Goal: Transaction & Acquisition: Book appointment/travel/reservation

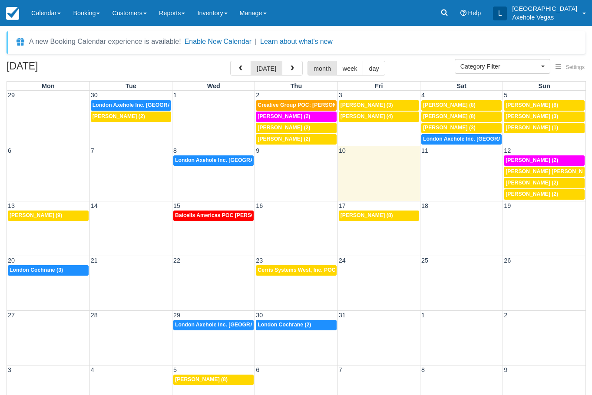
select select
click at [54, 10] on link "Calendar" at bounding box center [46, 13] width 42 height 26
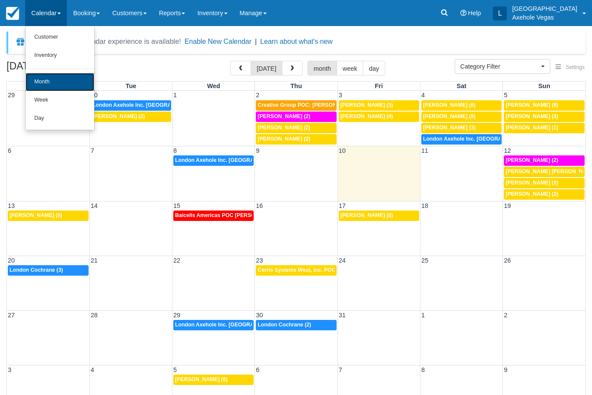
click at [58, 81] on link "Month" at bounding box center [60, 82] width 69 height 18
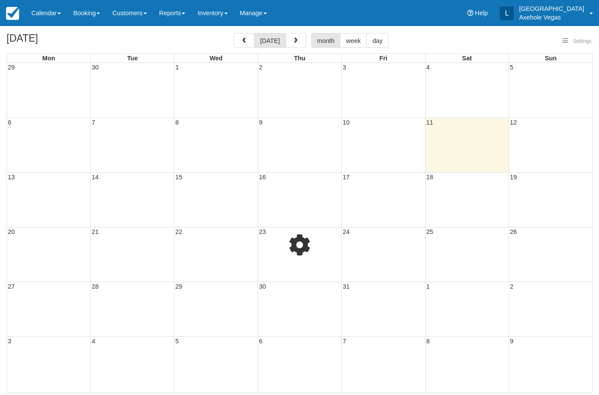
select select
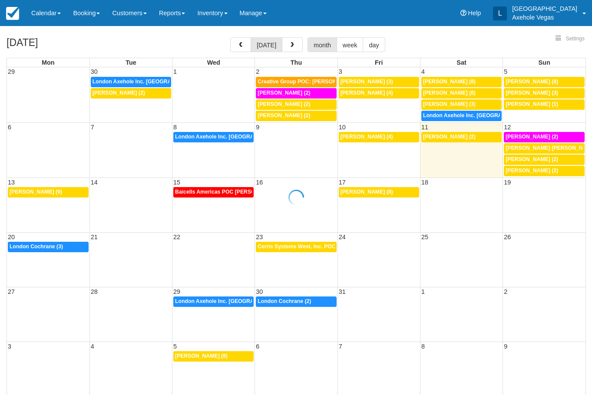
select select
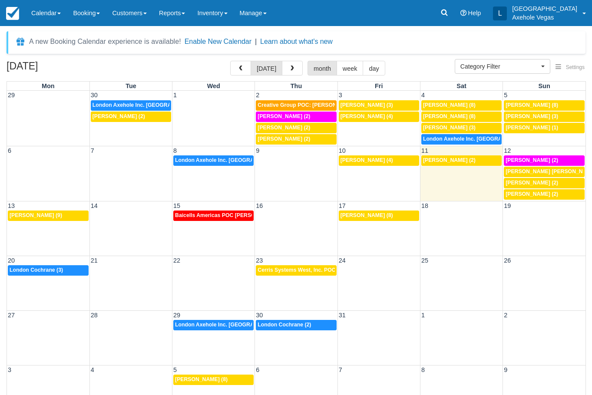
click at [460, 174] on td "7p Jody Dawkins (2)" at bounding box center [461, 177] width 83 height 45
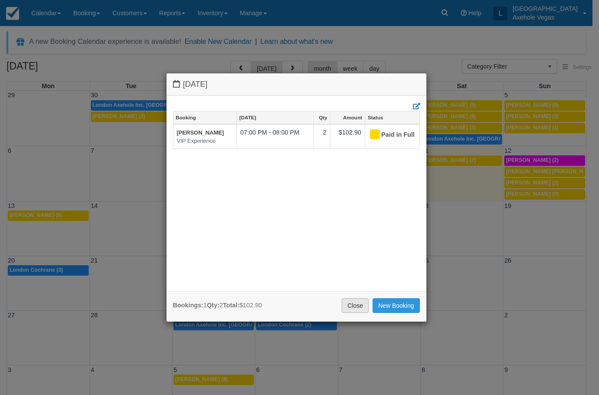
click at [364, 305] on link "Close" at bounding box center [354, 305] width 27 height 15
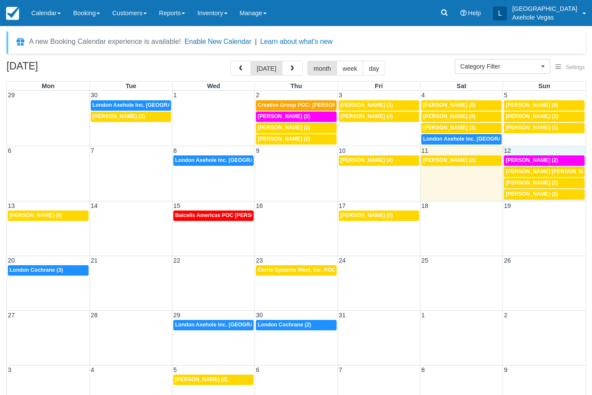
click at [547, 150] on td "12" at bounding box center [544, 150] width 83 height 9
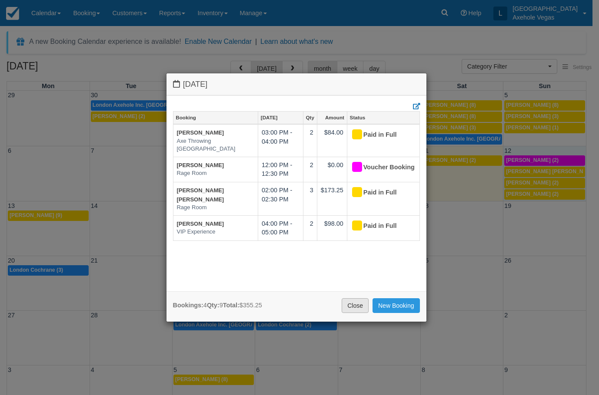
click at [362, 305] on link "Close" at bounding box center [354, 305] width 27 height 15
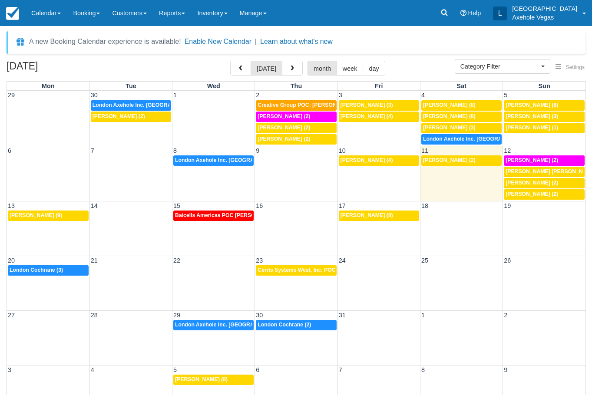
click at [78, 232] on div "13 14 15 16 17 18 19 5p Portia Corsetti (9) Baicells Americas POC Paola Zuniga …" at bounding box center [296, 228] width 579 height 55
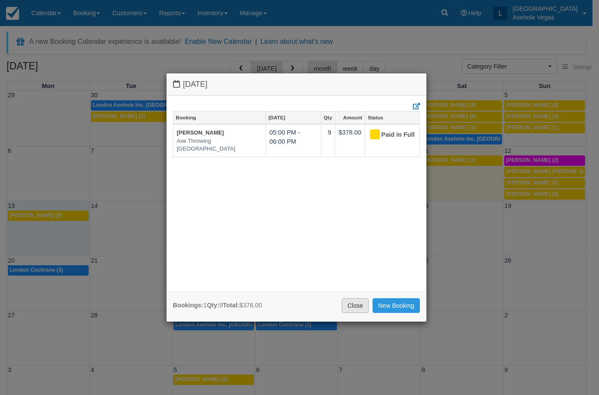
click at [351, 304] on link "Close" at bounding box center [354, 305] width 27 height 15
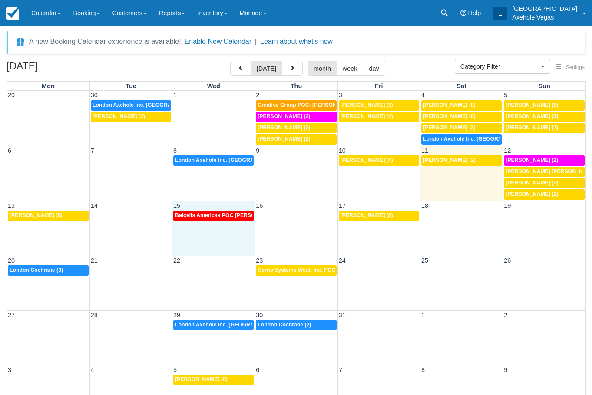
click at [237, 245] on div "13 14 15 16 17 18 19 5p Portia Corsetti (9) Baicells Americas POC Paola Zuniga …" at bounding box center [296, 228] width 579 height 55
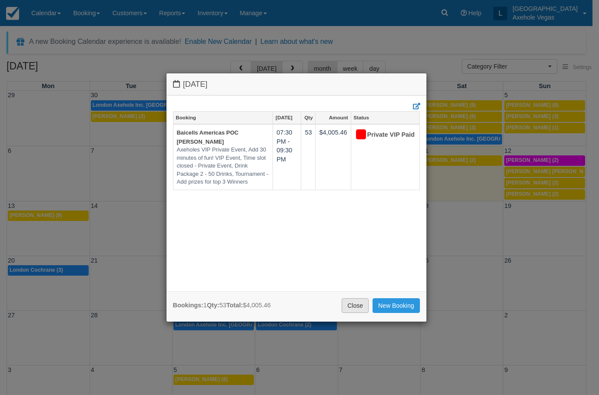
click at [359, 308] on link "Close" at bounding box center [354, 305] width 27 height 15
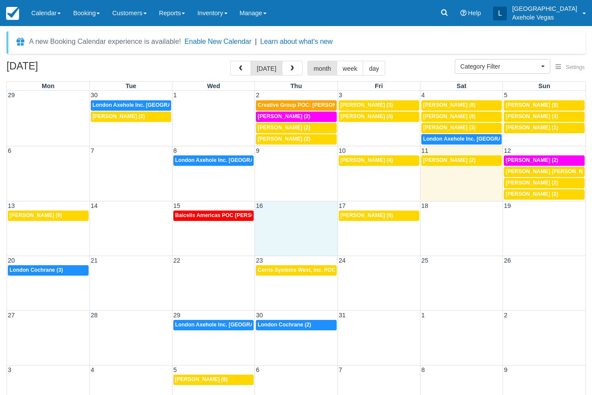
click at [289, 228] on div "13 14 15 16 17 18 19 5p Portia Corsetti (9) Baicells Americas POC Paola Zuniga …" at bounding box center [296, 228] width 579 height 55
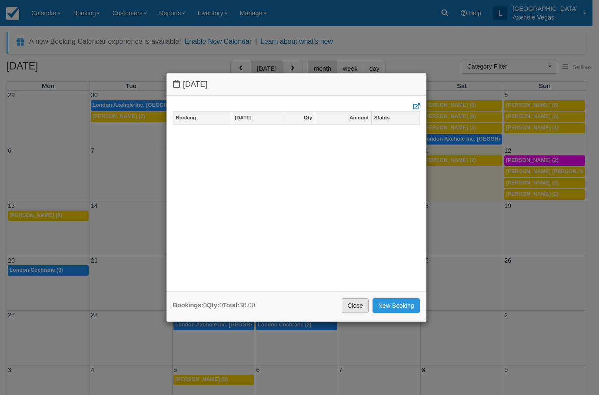
click at [355, 308] on link "Close" at bounding box center [354, 305] width 27 height 15
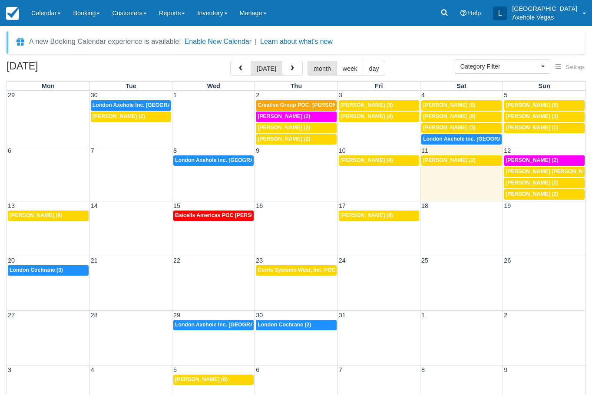
click at [364, 244] on div "13 14 15 16 17 18 19 5p Portia Corsetti (9) Baicells Americas POC Paola Zuniga …" at bounding box center [296, 228] width 579 height 55
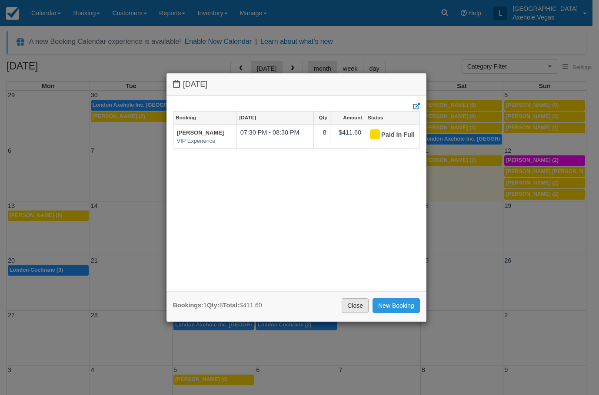
click at [351, 308] on link "Close" at bounding box center [354, 305] width 27 height 15
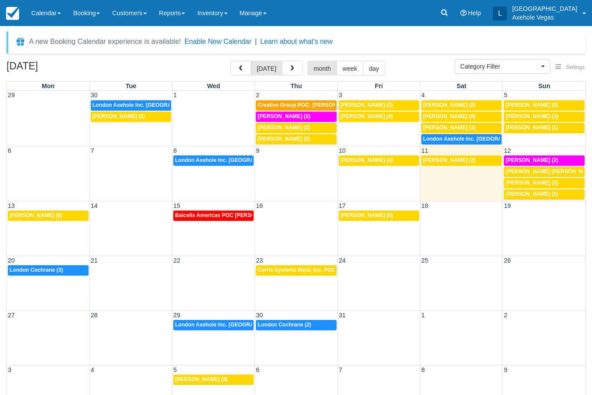
click at [51, 287] on div "20 21 22 23 24 25 26 10:30a London Cochrane (3) 2:30p Cerris Systems West, Inc.…" at bounding box center [296, 283] width 579 height 55
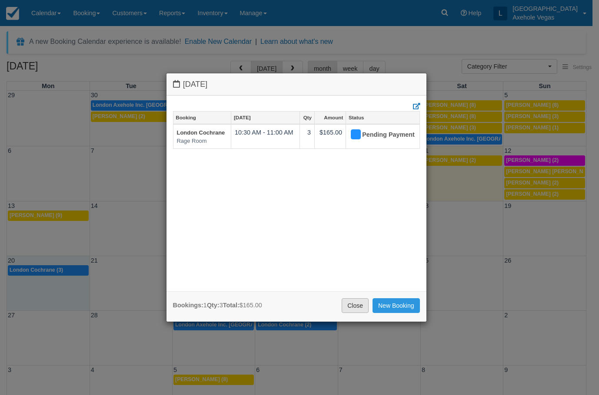
click at [359, 301] on link "Close" at bounding box center [354, 305] width 27 height 15
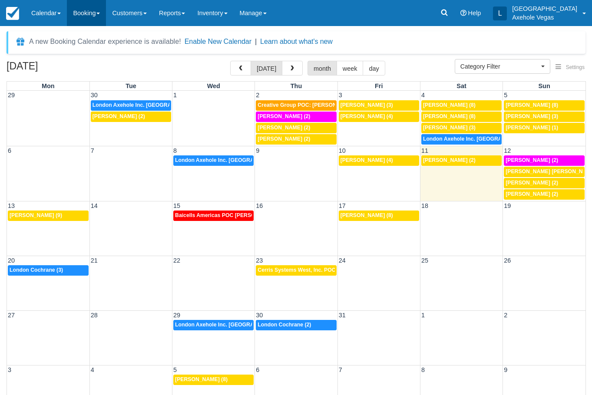
click at [83, 21] on link "Booking" at bounding box center [86, 13] width 39 height 26
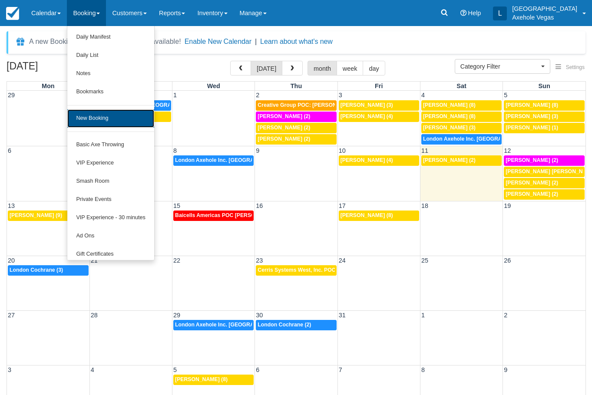
click at [118, 116] on link "New Booking" at bounding box center [110, 118] width 86 height 18
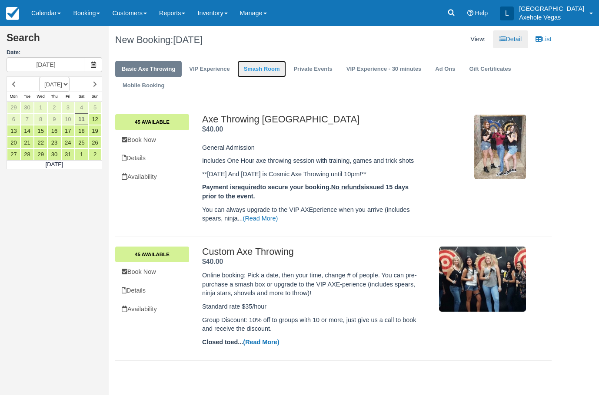
click at [267, 61] on link "Smash Room" at bounding box center [261, 69] width 49 height 17
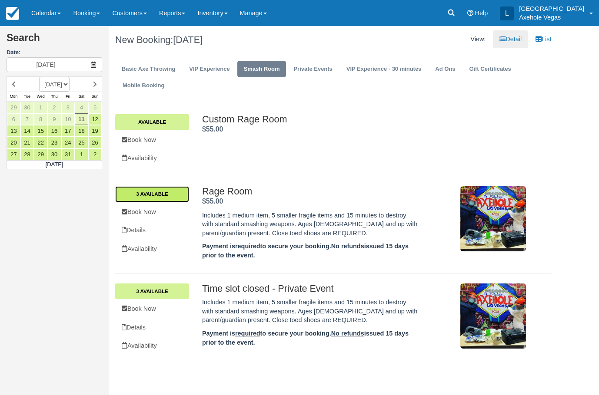
click at [165, 196] on link "3 Available" at bounding box center [152, 194] width 74 height 16
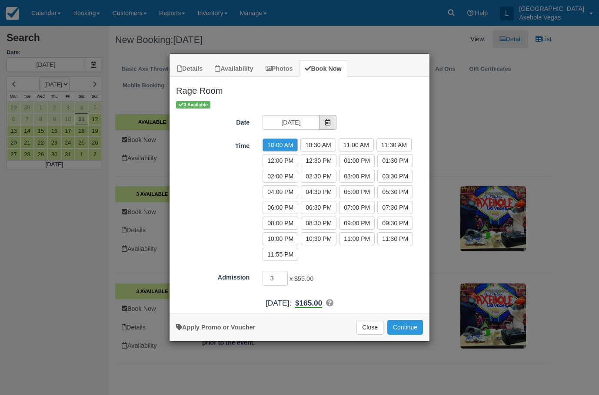
click at [326, 122] on icon "Item Modal" at bounding box center [327, 122] width 6 height 6
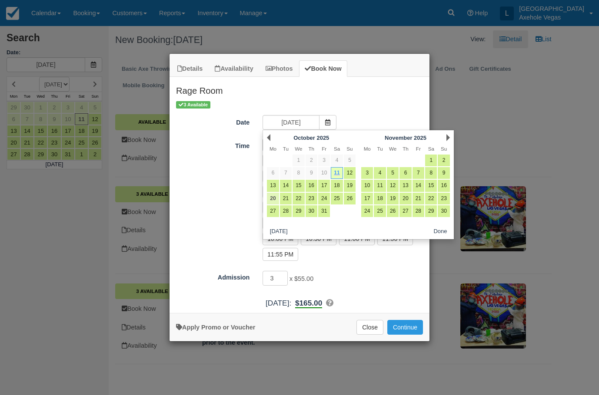
click at [277, 199] on link "20" at bounding box center [273, 199] width 12 height 12
type input "Mon 20 Oct 2025"
radio input "false"
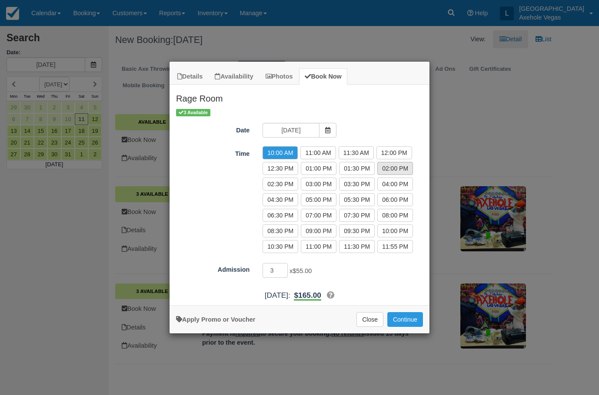
click at [384, 169] on label "02:00 PM" at bounding box center [395, 168] width 36 height 13
radio input "true"
type input "2"
click at [283, 272] on input "2" at bounding box center [274, 270] width 25 height 15
click at [407, 311] on div "Apply Promo or Voucher Close Continue Searching..." at bounding box center [299, 319] width 260 height 28
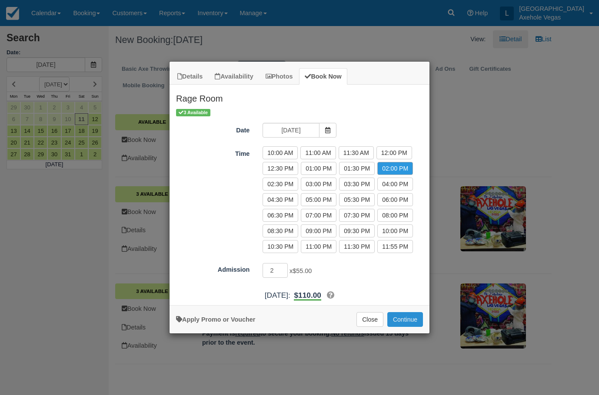
click at [407, 317] on button "Continue" at bounding box center [405, 319] width 36 height 15
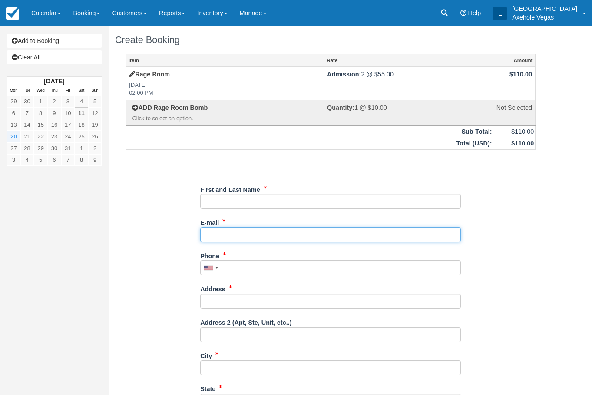
click at [266, 233] on input "E-mail" at bounding box center [330, 235] width 261 height 15
type input "axeholevegas@gmail.com"
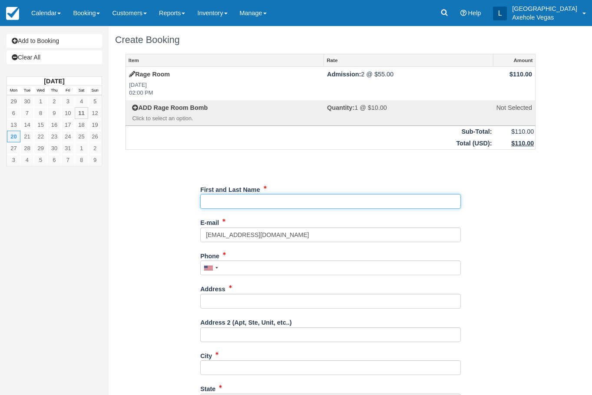
type input "London Axehole Inc. Axehole Vegas"
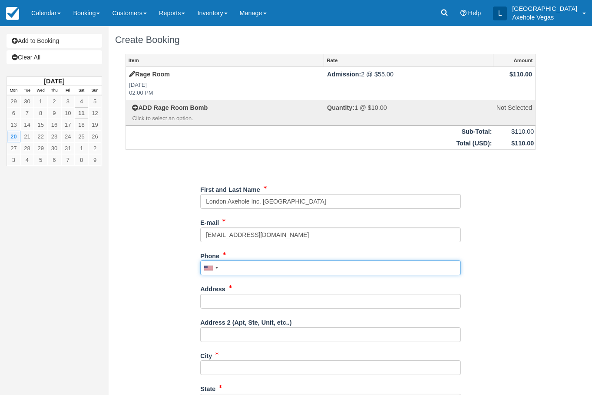
type input "7027767640"
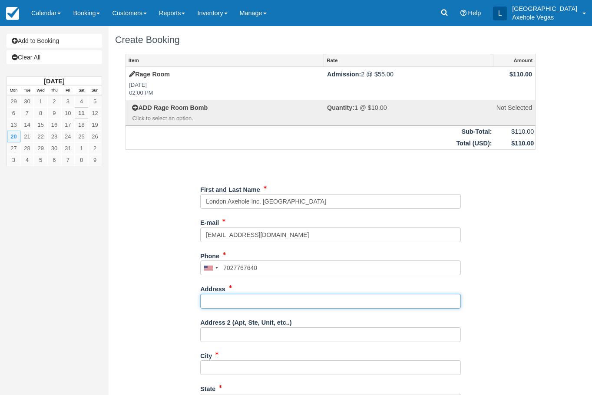
type input "450 Fremont street"
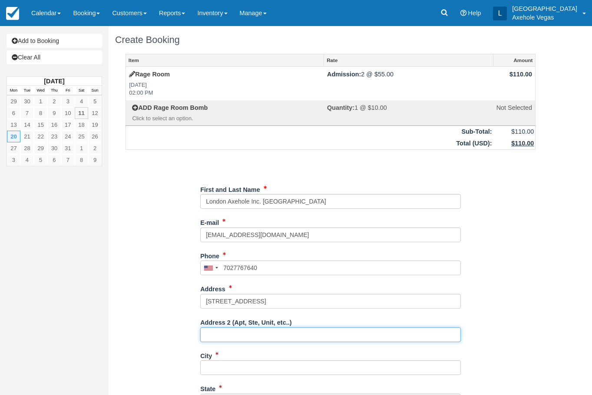
type input "Ste 163"
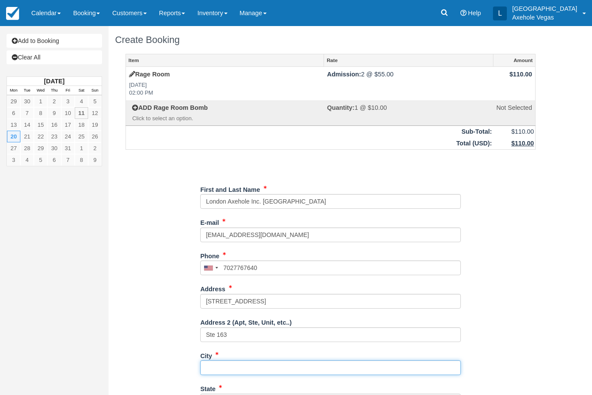
type input "las vegas"
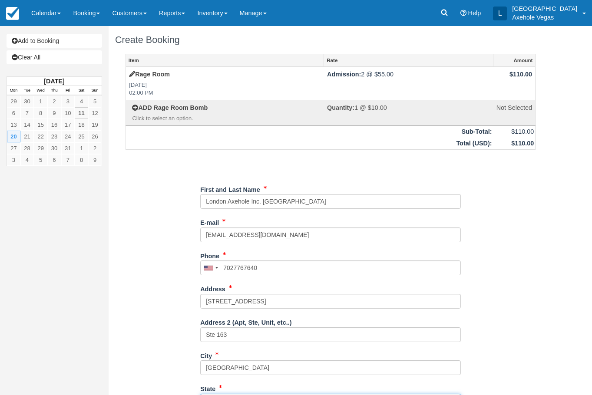
type input "NV"
type input "United States"
type input "89101"
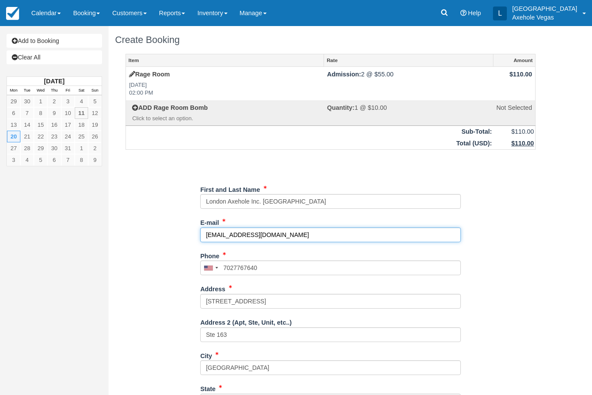
type input "(702) 776-7640"
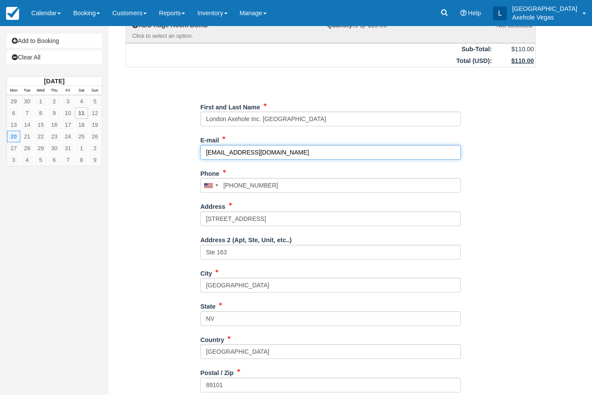
scroll to position [149, 0]
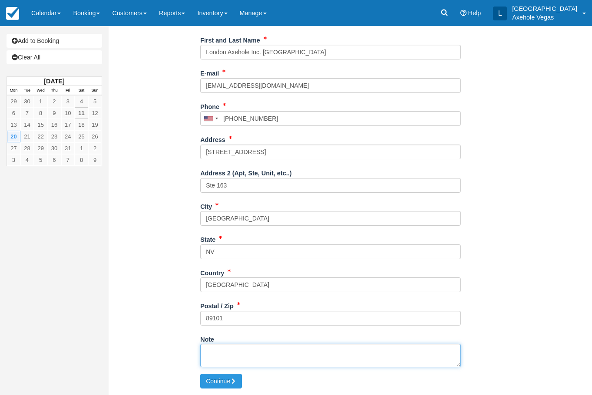
click at [253, 347] on textarea "Note" at bounding box center [330, 355] width 261 height 23
type textarea "time block EC"
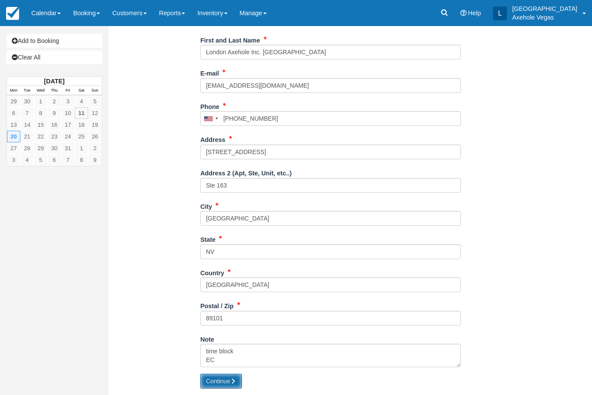
click at [203, 376] on button "Continue" at bounding box center [221, 381] width 42 height 15
type input "+17027767640"
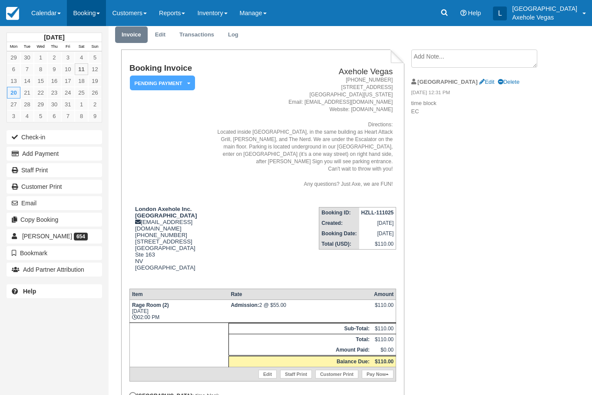
scroll to position [43, 0]
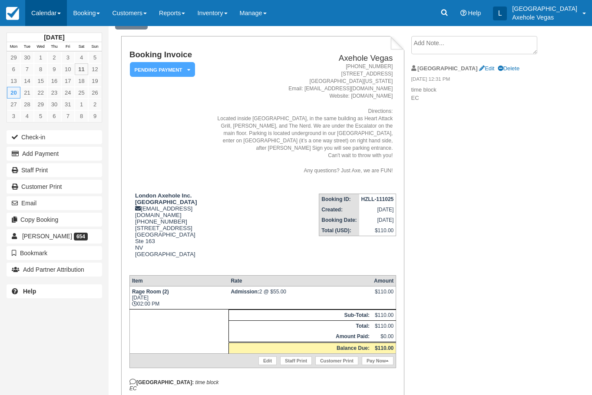
click at [55, 13] on link "Calendar" at bounding box center [46, 13] width 42 height 26
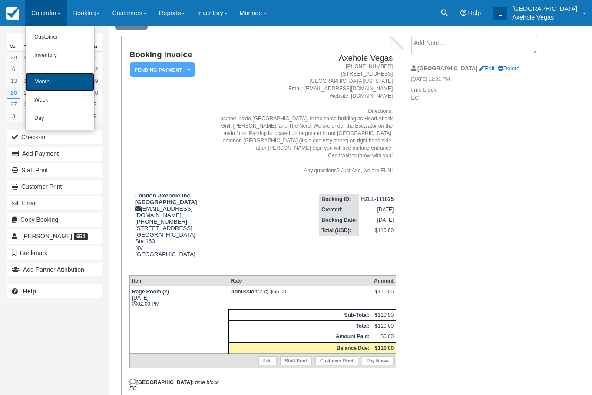
click at [68, 79] on link "Month" at bounding box center [60, 82] width 69 height 18
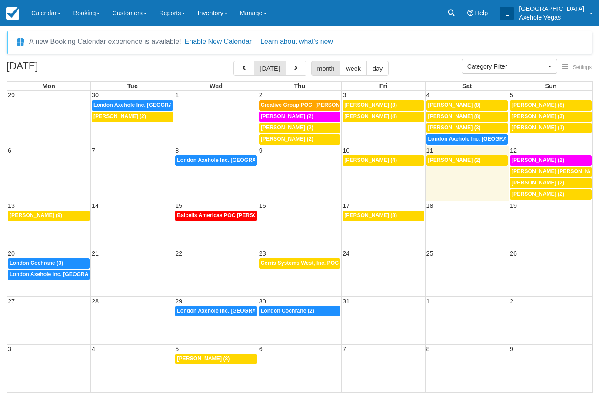
select select
click at [69, 281] on div "20 21 22 23 24 25 26 10:30a London Cochrane (3) 2:30p Cerris Systems West, Inc.…" at bounding box center [299, 265] width 585 height 33
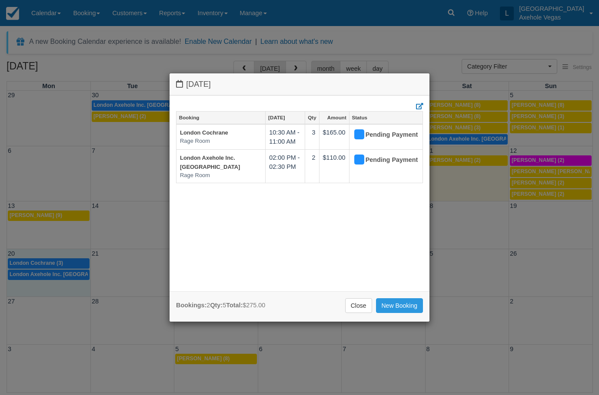
drag, startPoint x: 351, startPoint y: 301, endPoint x: 345, endPoint y: 301, distance: 5.6
click at [351, 301] on link "Close" at bounding box center [358, 305] width 27 height 15
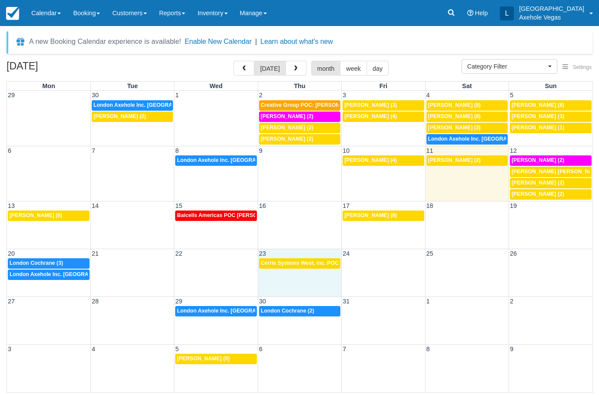
click at [298, 275] on td "2:30p Cerris Systems West, Inc. POC Tara Ditullio (1)" at bounding box center [299, 269] width 83 height 23
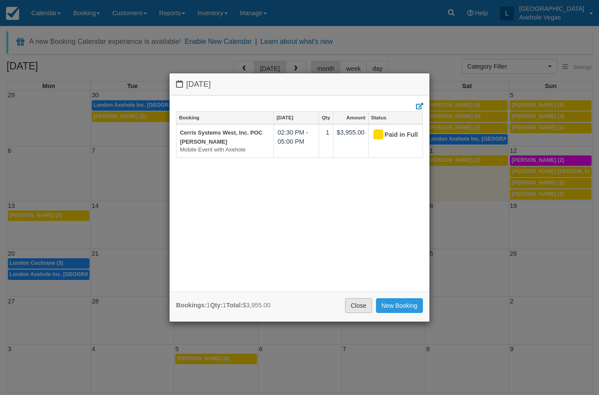
click at [361, 311] on link "Close" at bounding box center [358, 305] width 27 height 15
